Goal: Information Seeking & Learning: Learn about a topic

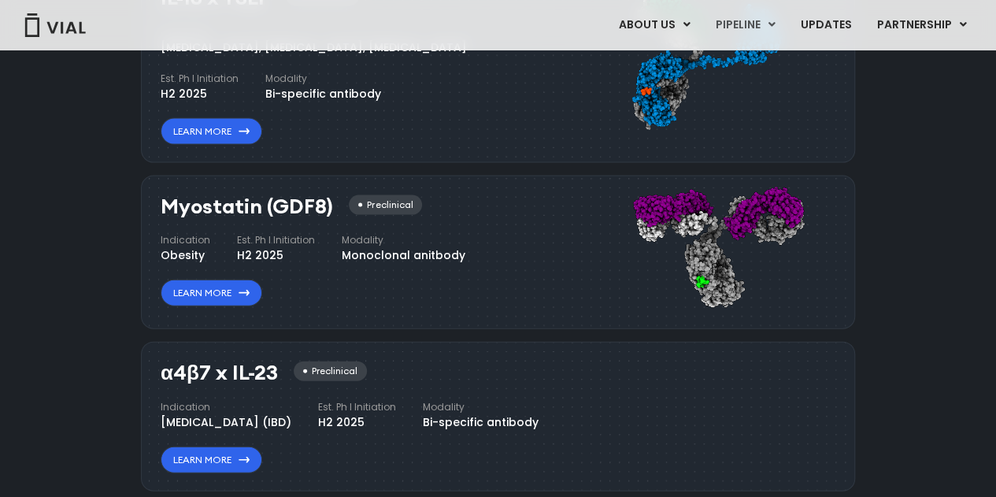
scroll to position [1660, 0]
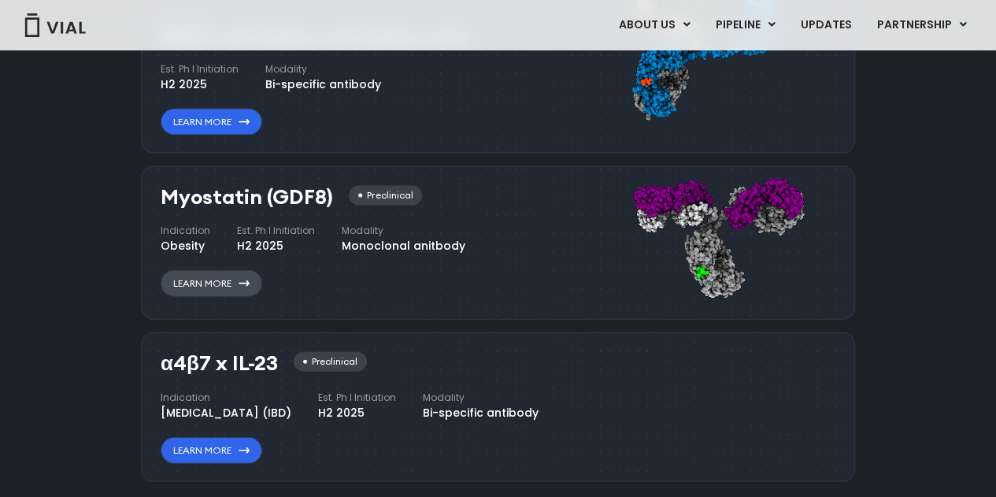
click at [257, 290] on link "Learn More" at bounding box center [212, 283] width 102 height 27
click at [242, 280] on icon at bounding box center [244, 283] width 11 height 6
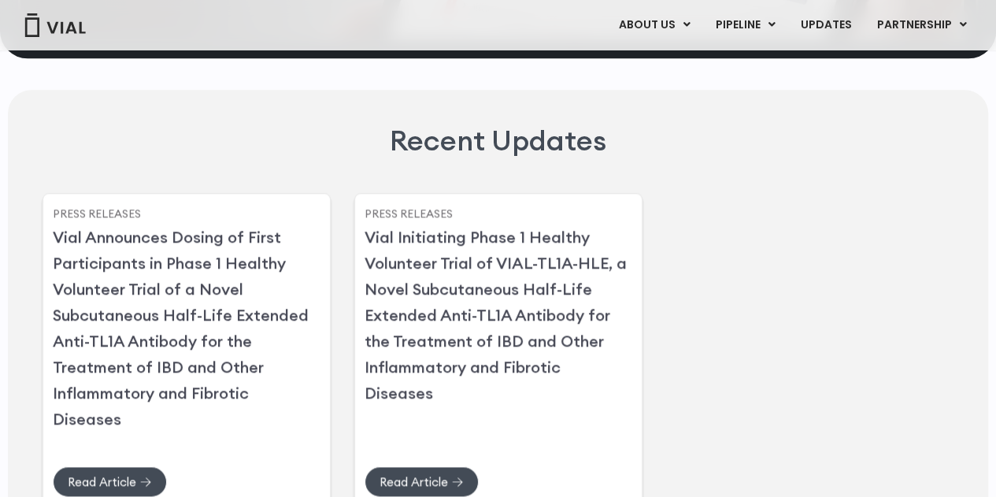
scroll to position [3867, 0]
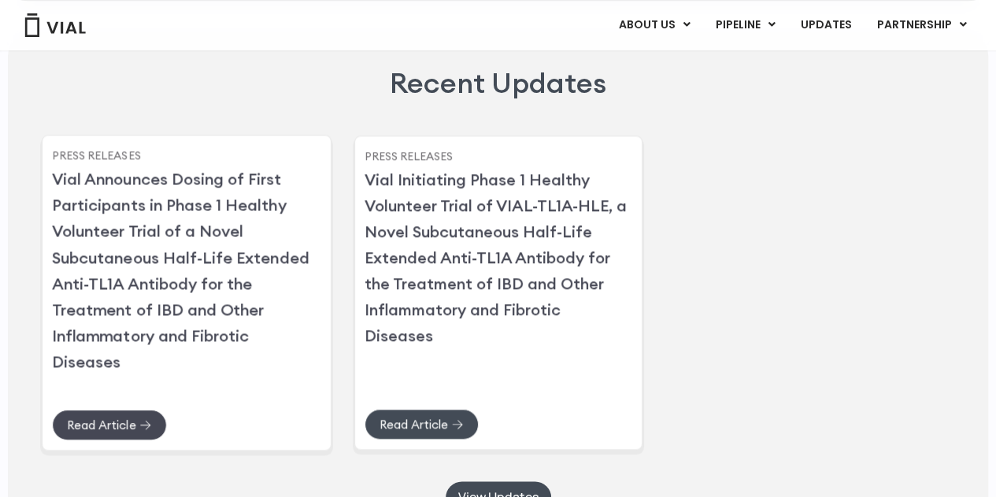
click at [138, 431] on span "Read Article" at bounding box center [109, 425] width 85 height 12
click at [367, 433] on link "Read Article" at bounding box center [421, 425] width 115 height 31
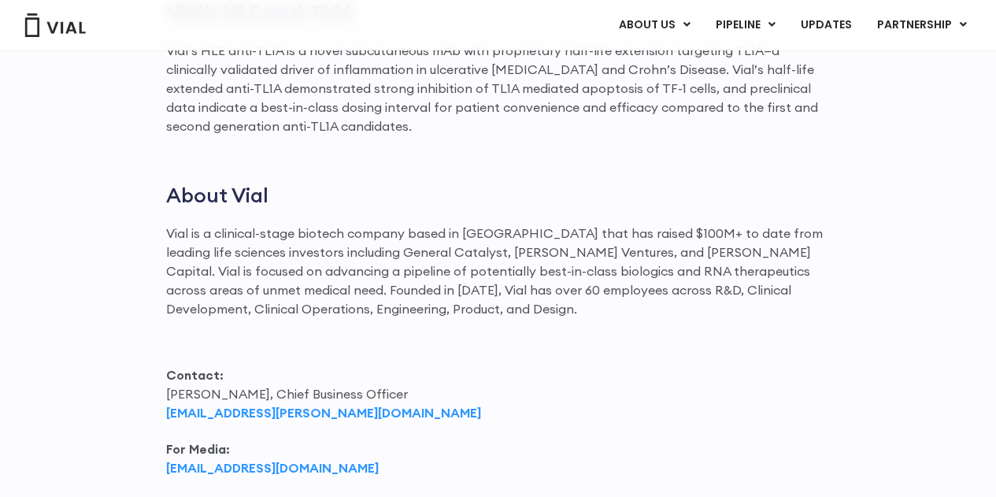
scroll to position [1877, 0]
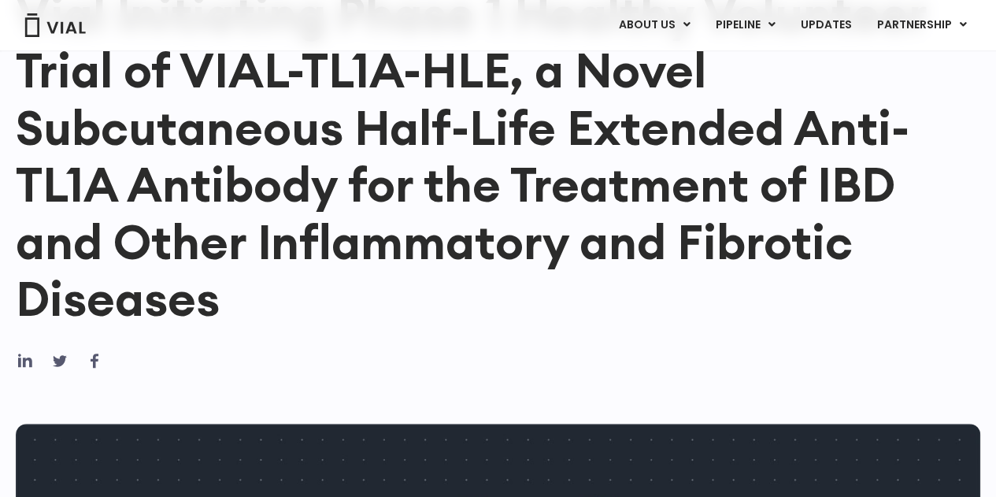
drag, startPoint x: 0, startPoint y: 0, endPoint x: 713, endPoint y: 354, distance: 795.6
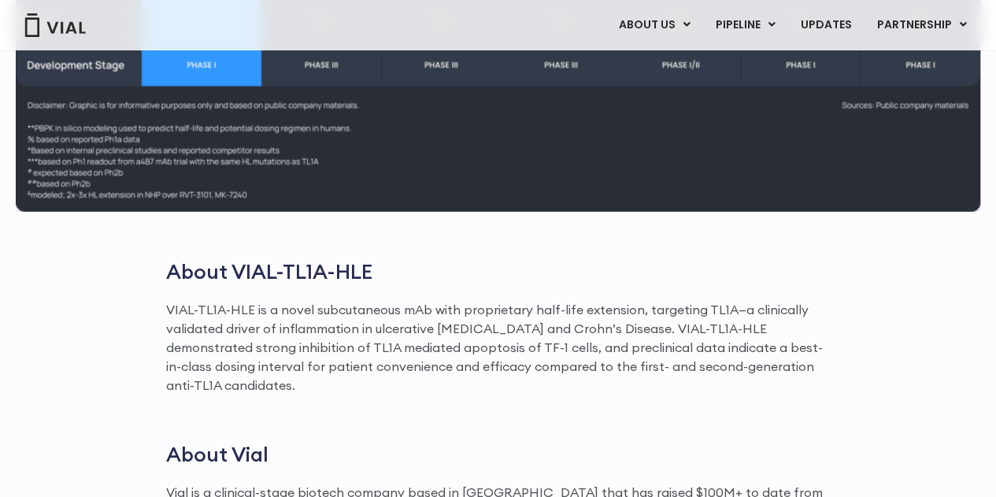
scroll to position [2048, 0]
